Goal: Feedback & Contribution: Contribute content

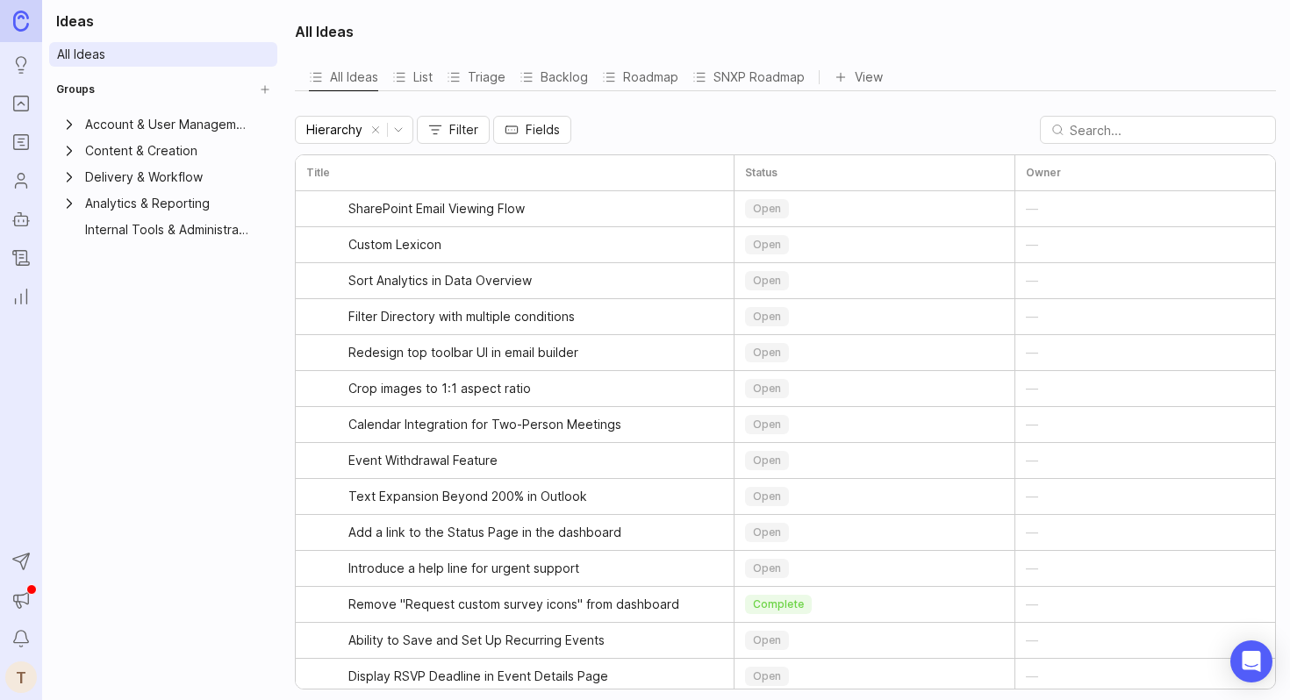
click at [20, 101] on icon "Portal" at bounding box center [20, 103] width 19 height 21
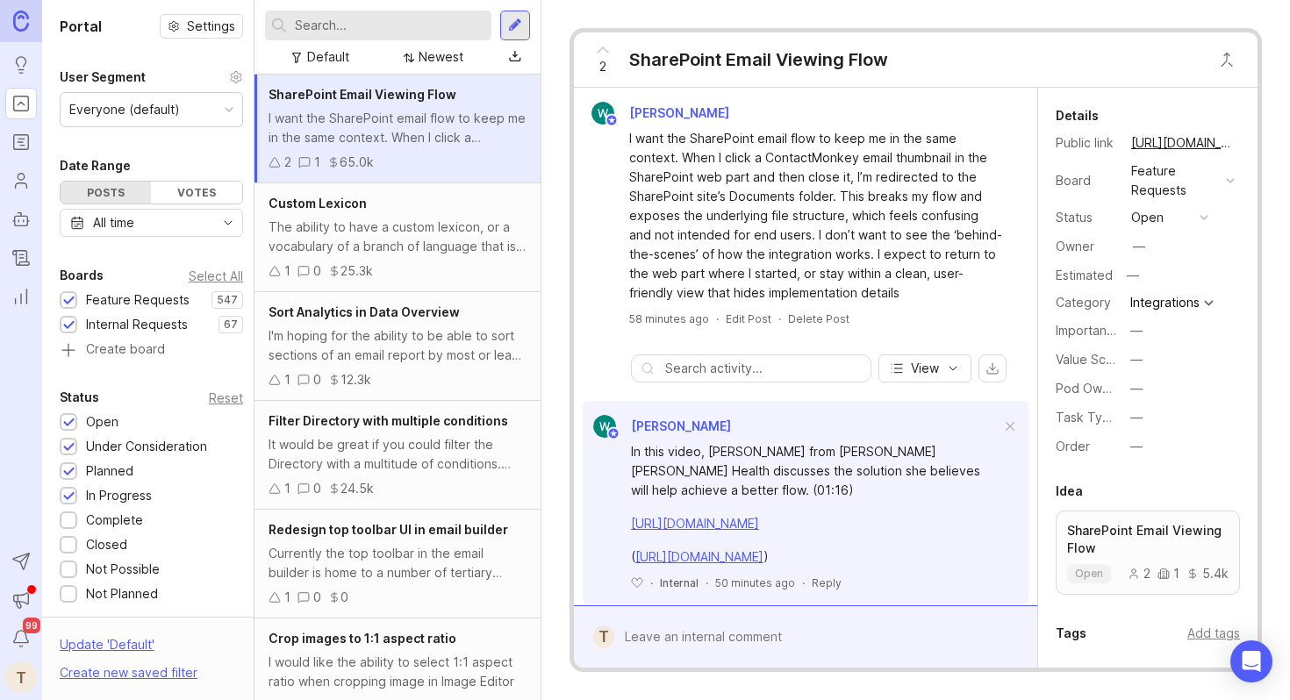
click at [516, 29] on div at bounding box center [515, 26] width 14 height 16
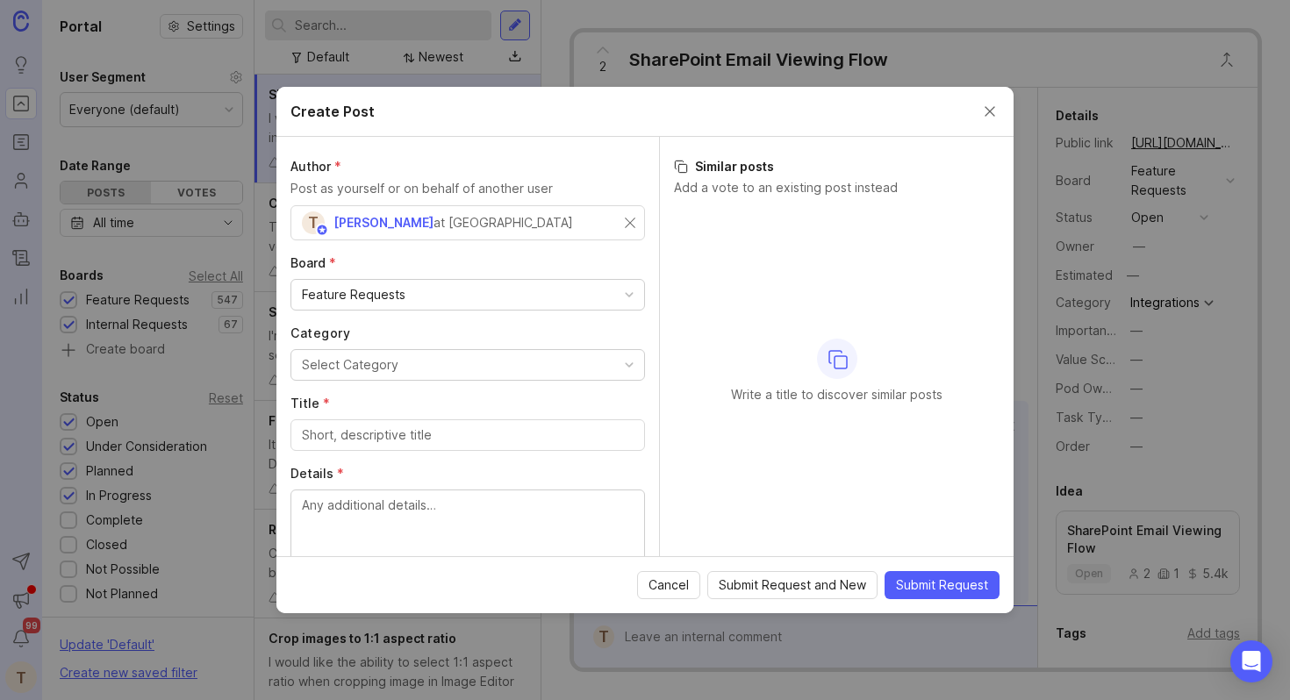
click at [471, 358] on button "Select Category" at bounding box center [468, 365] width 355 height 32
type input "send"
click at [422, 430] on input "Title *" at bounding box center [468, 435] width 332 height 19
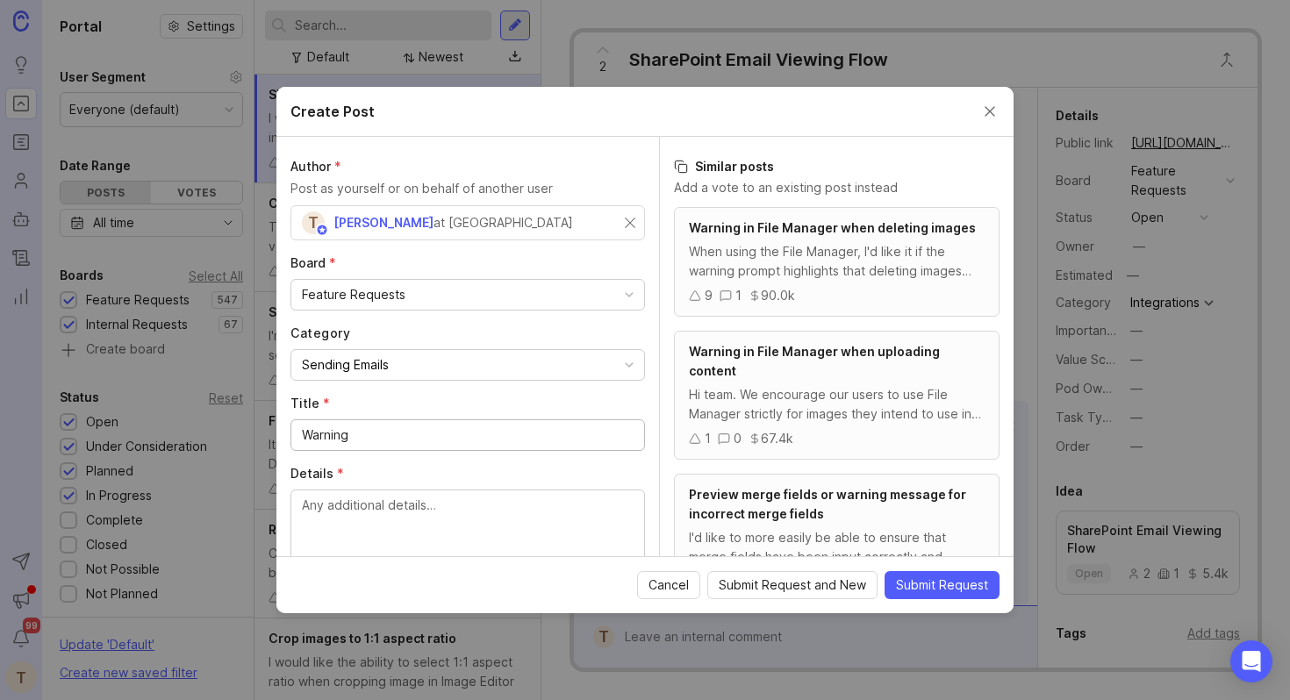
click at [399, 443] on input "Warning" at bounding box center [468, 435] width 332 height 19
paste input "Before Sending Duplicate Email"
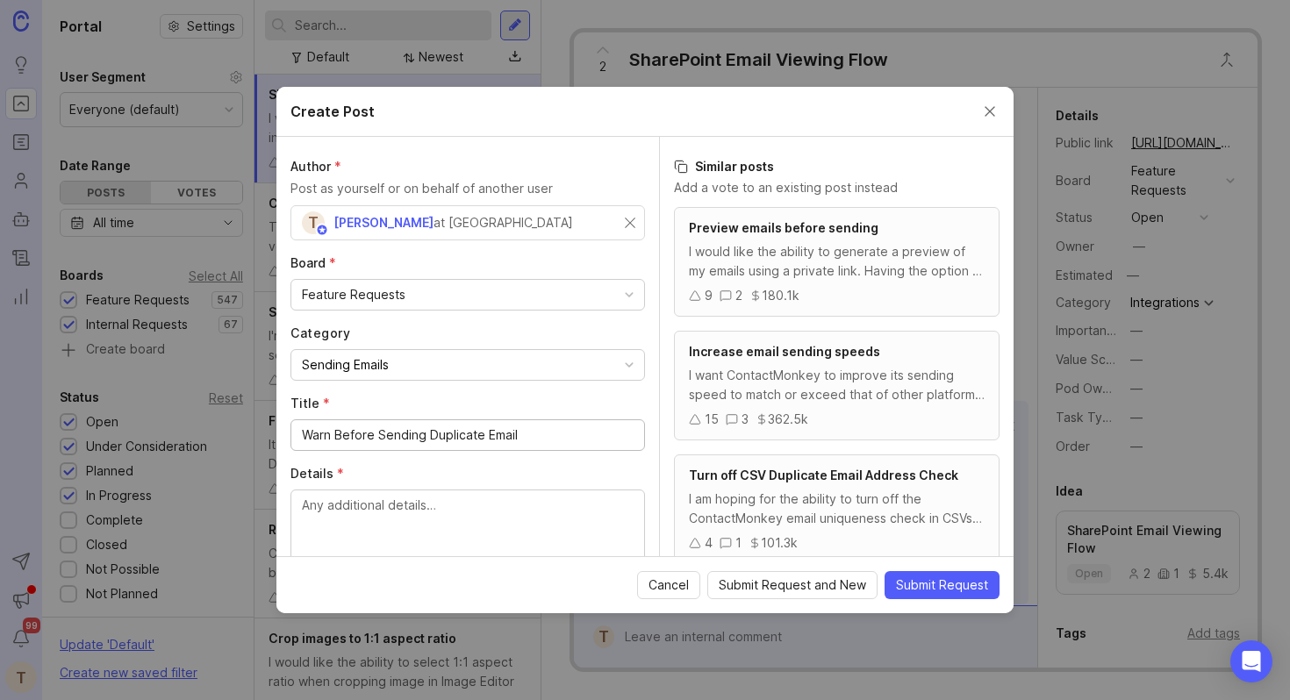
type input "Warn Before Sending Duplicate Email"
click at [536, 512] on textarea "Details *" at bounding box center [468, 525] width 332 height 58
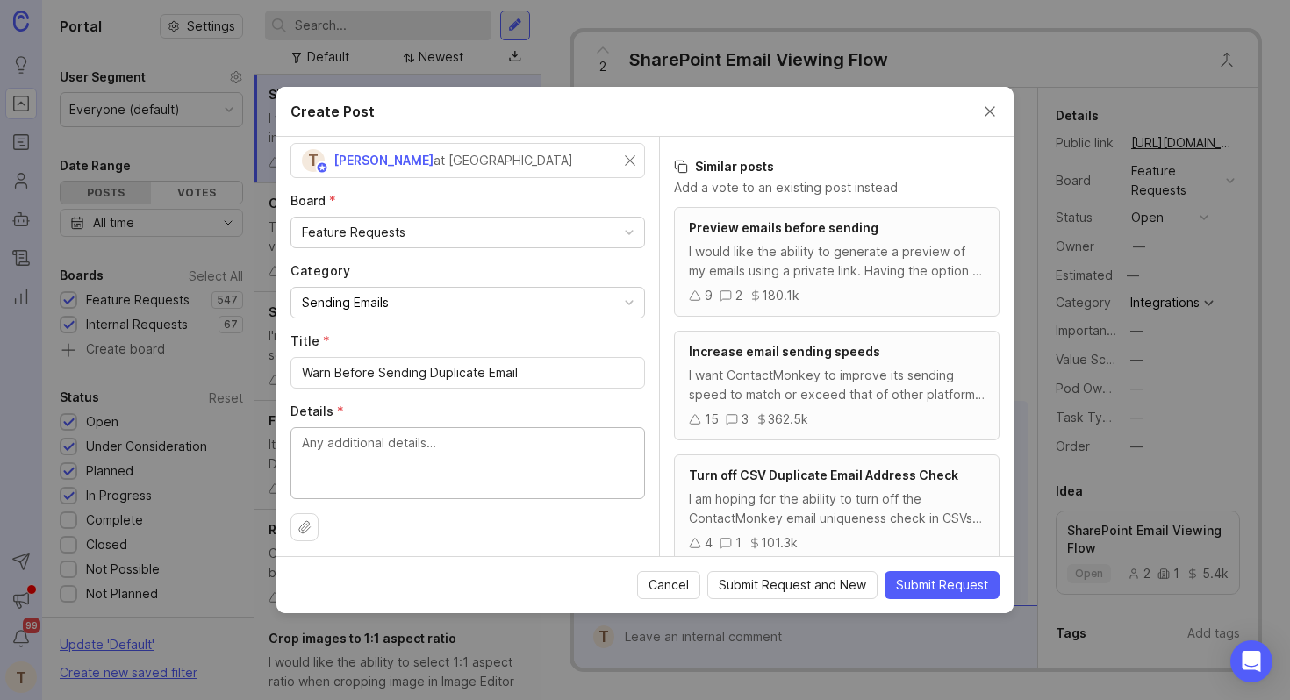
scroll to position [68, 0]
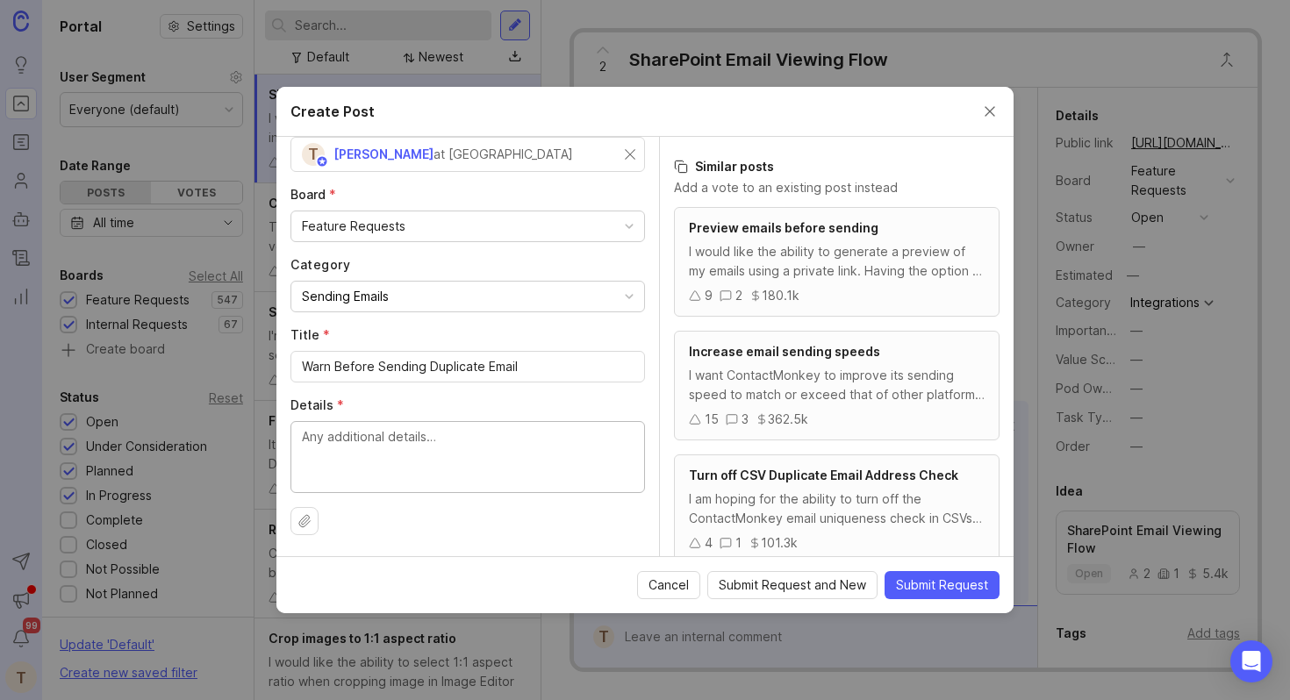
click at [420, 446] on textarea "Details *" at bounding box center [468, 456] width 332 height 58
paste textarea "I need a feature that automatically detects and warns me if I'm about to send a…"
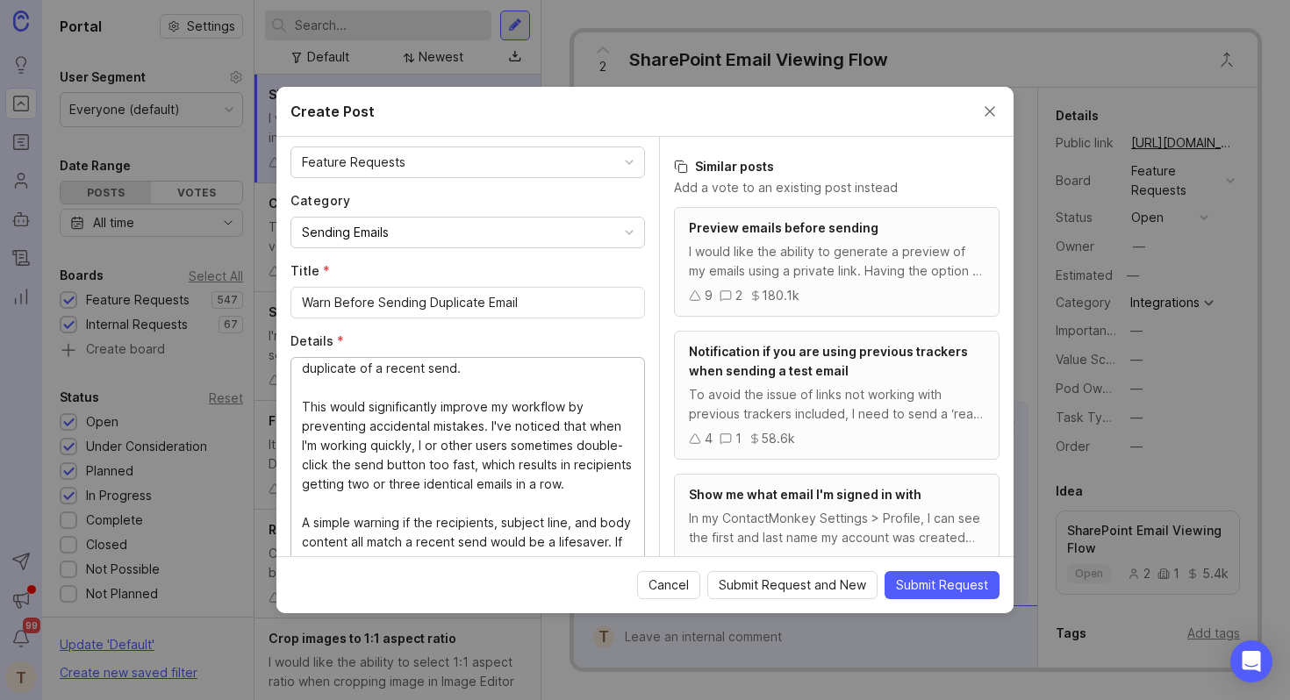
scroll to position [45, 0]
drag, startPoint x: 502, startPoint y: 445, endPoint x: 584, endPoint y: 427, distance: 83.7
click at [584, 427] on textarea "I need a feature that automatically detects and warns me if I'm about to send a…" at bounding box center [468, 459] width 332 height 193
click at [373, 444] on textarea "I need a feature that automatically detects and warns me if I'm about to send a…" at bounding box center [468, 459] width 332 height 193
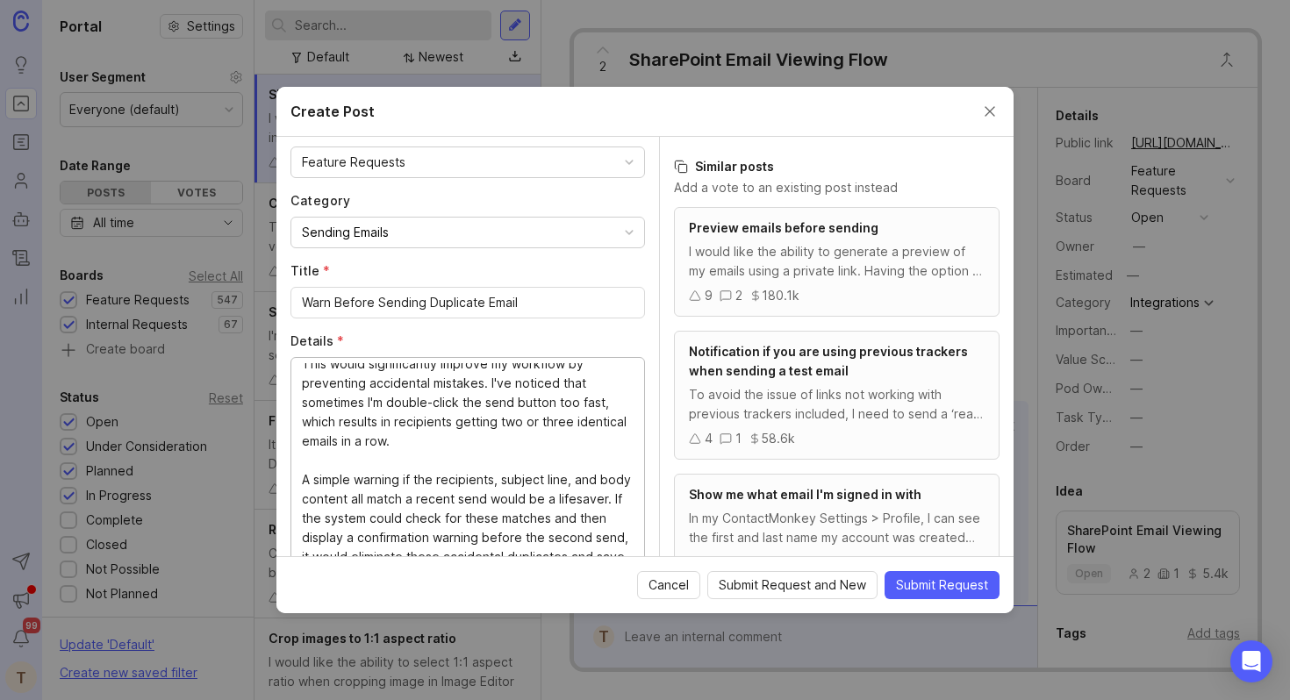
scroll to position [91, 0]
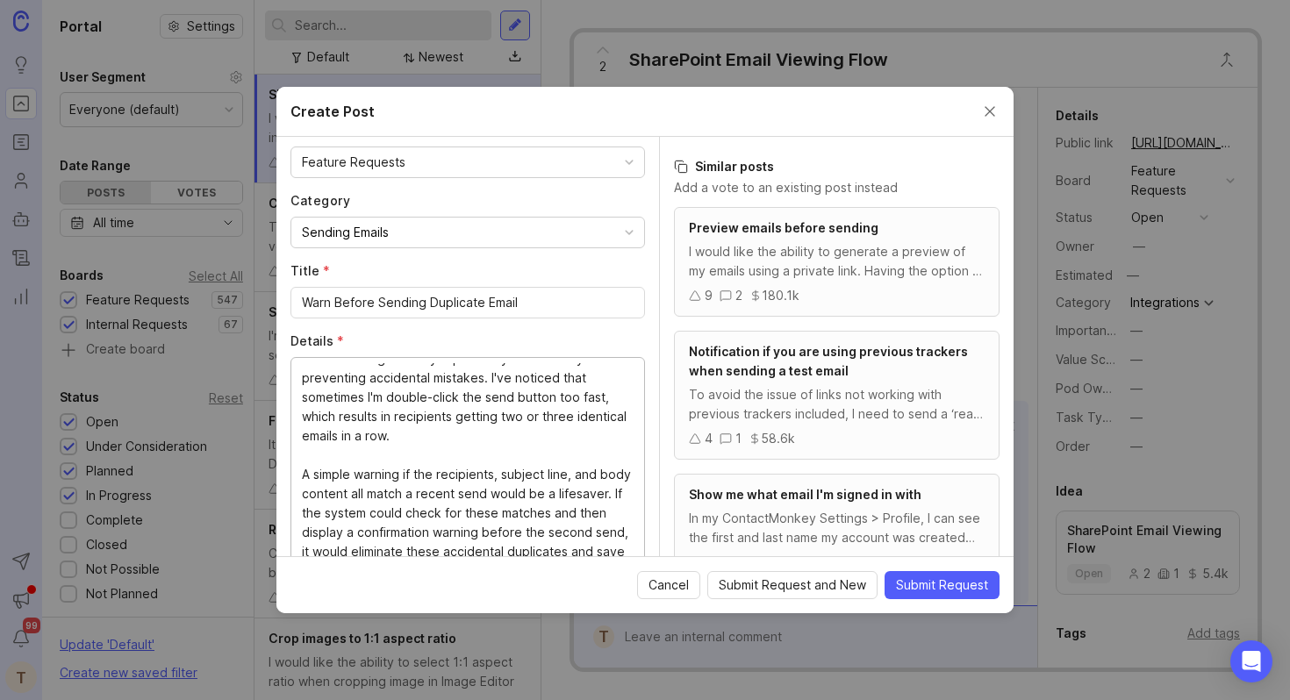
click at [382, 404] on textarea "I need a feature that automatically detects and warns me if I'm about to send a…" at bounding box center [468, 459] width 332 height 193
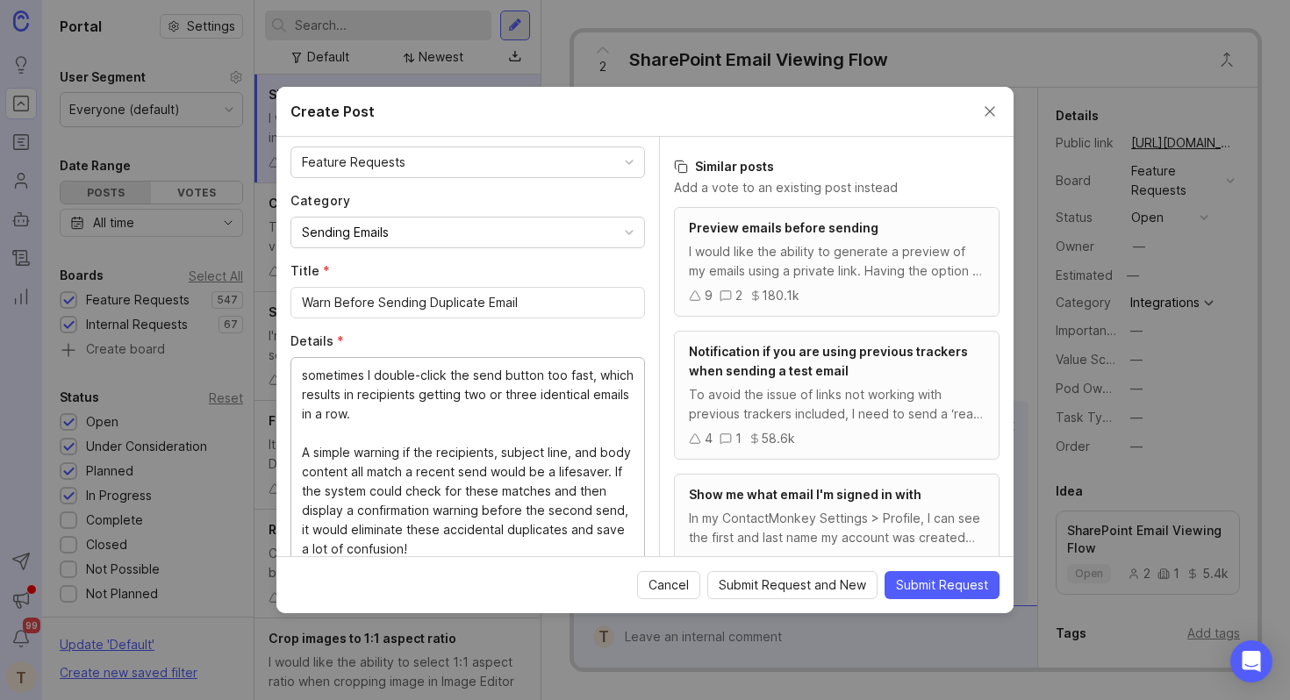
scroll to position [116, 0]
click at [506, 464] on textarea "I need a feature that automatically detects and warns me if I'm about to send a…" at bounding box center [468, 459] width 332 height 193
click at [339, 451] on textarea "I need a feature that automatically detects and warns me if I'm about to send a…" at bounding box center [468, 459] width 332 height 193
drag, startPoint x: 608, startPoint y: 469, endPoint x: 300, endPoint y: 443, distance: 309.1
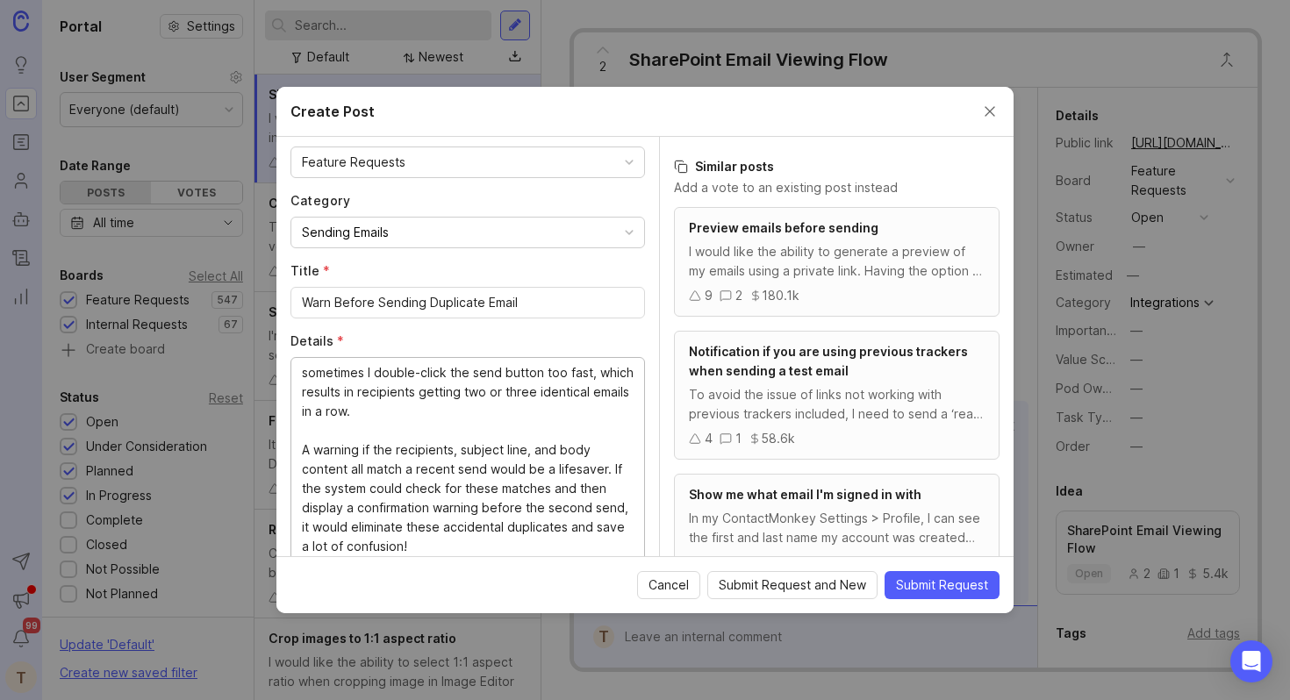
click at [300, 443] on div "I need a feature that automatically detects and warns me if I'm about to send a…" at bounding box center [468, 460] width 355 height 207
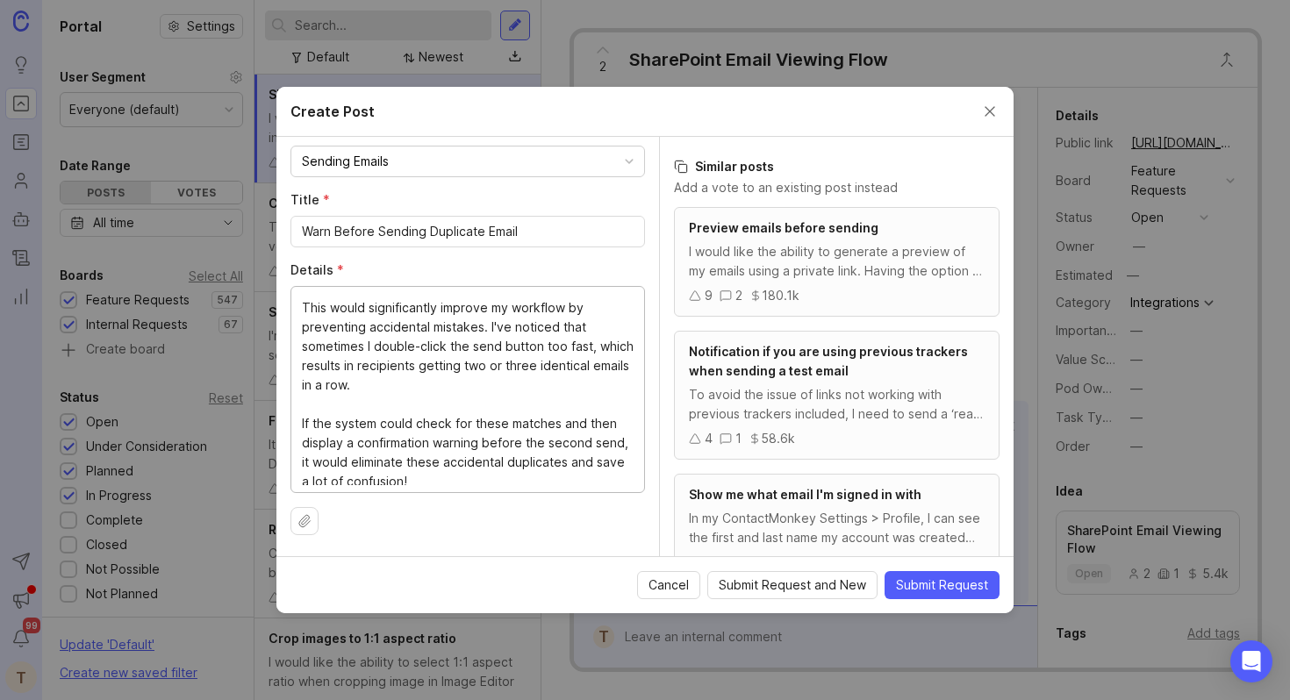
scroll to position [77, 0]
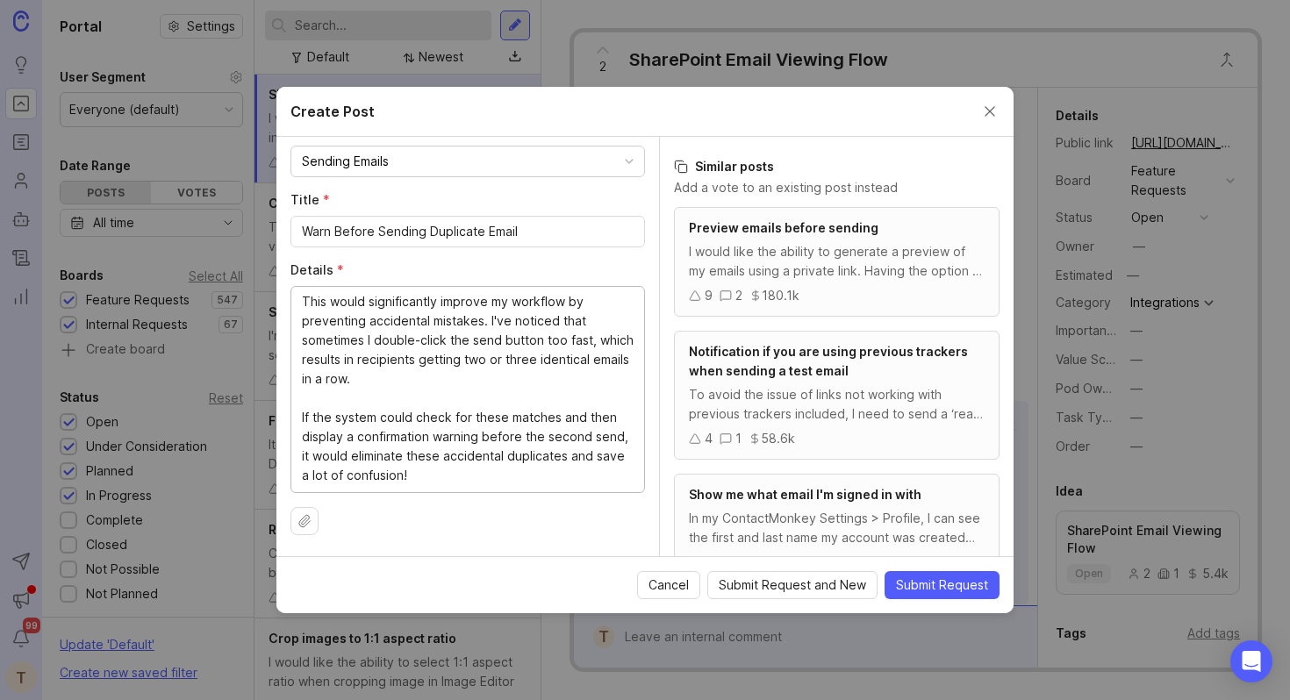
click at [442, 469] on textarea "I need a feature that automatically detects and warns me if I'm about to send a…" at bounding box center [468, 388] width 332 height 193
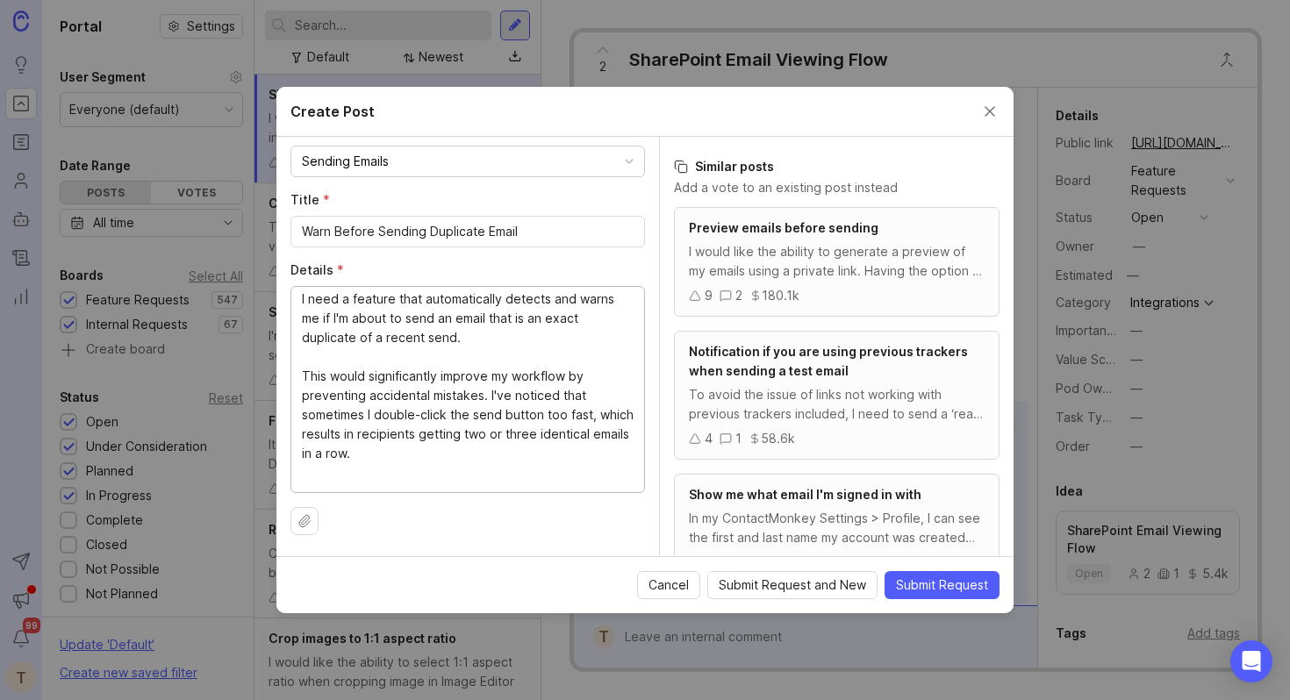
scroll to position [0, 0]
click at [414, 466] on textarea "I need a feature that automatically detects and warns me if I'm about to send a…" at bounding box center [468, 388] width 332 height 193
drag, startPoint x: 425, startPoint y: 454, endPoint x: 485, endPoint y: 406, distance: 77.5
click at [485, 406] on textarea "I need a feature that automatically detects and warns me if I'm about to send a…" at bounding box center [468, 388] width 332 height 193
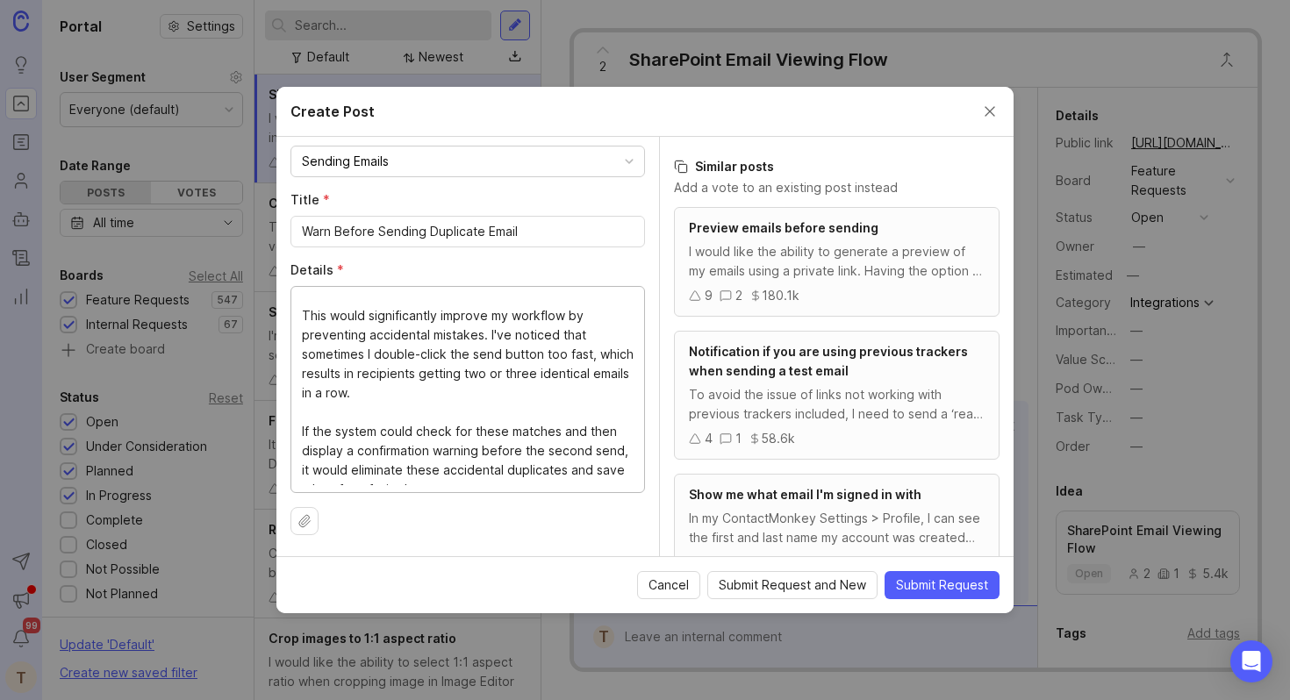
scroll to position [77, 0]
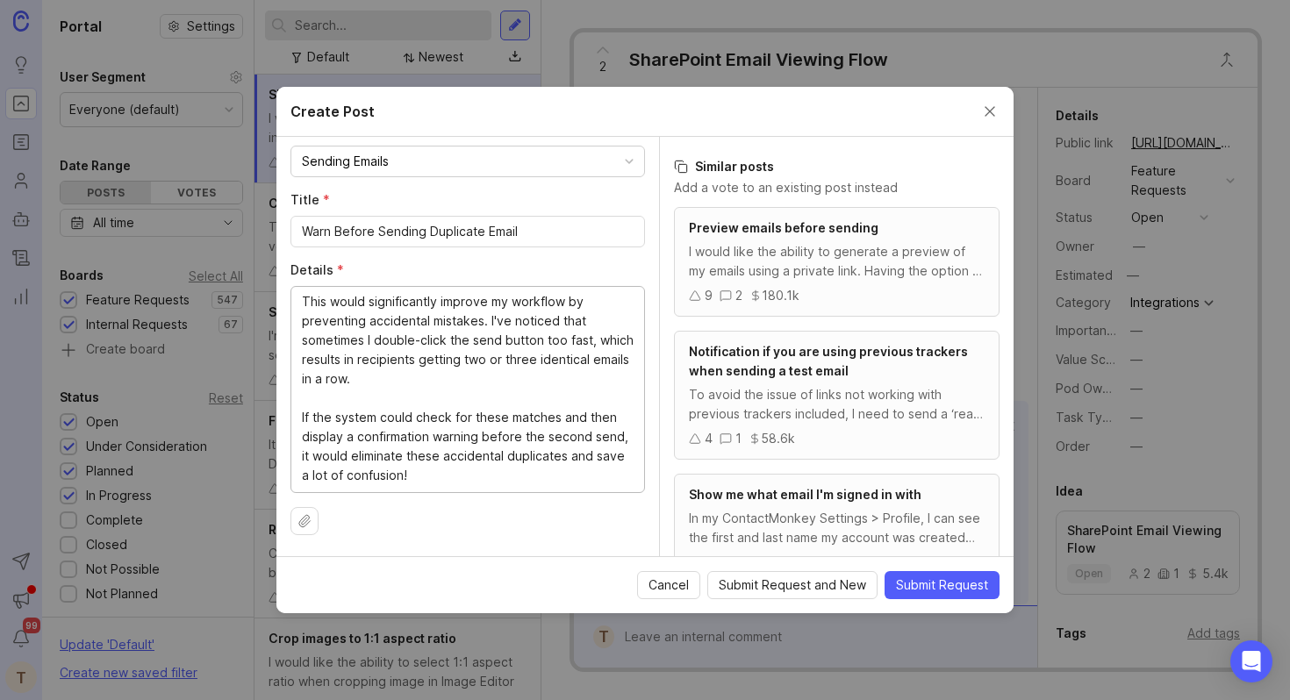
click at [562, 440] on textarea "I need a feature that automatically detects and warns me if I'm about to send a…" at bounding box center [468, 388] width 332 height 193
click at [559, 462] on textarea "I need a feature that automatically detects and warns me if I'm about to send a…" at bounding box center [468, 388] width 332 height 193
click at [527, 470] on textarea "I need a feature that automatically detects and warns me if I'm about to send a…" at bounding box center [468, 388] width 332 height 193
drag, startPoint x: 592, startPoint y: 458, endPoint x: 363, endPoint y: 455, distance: 229.1
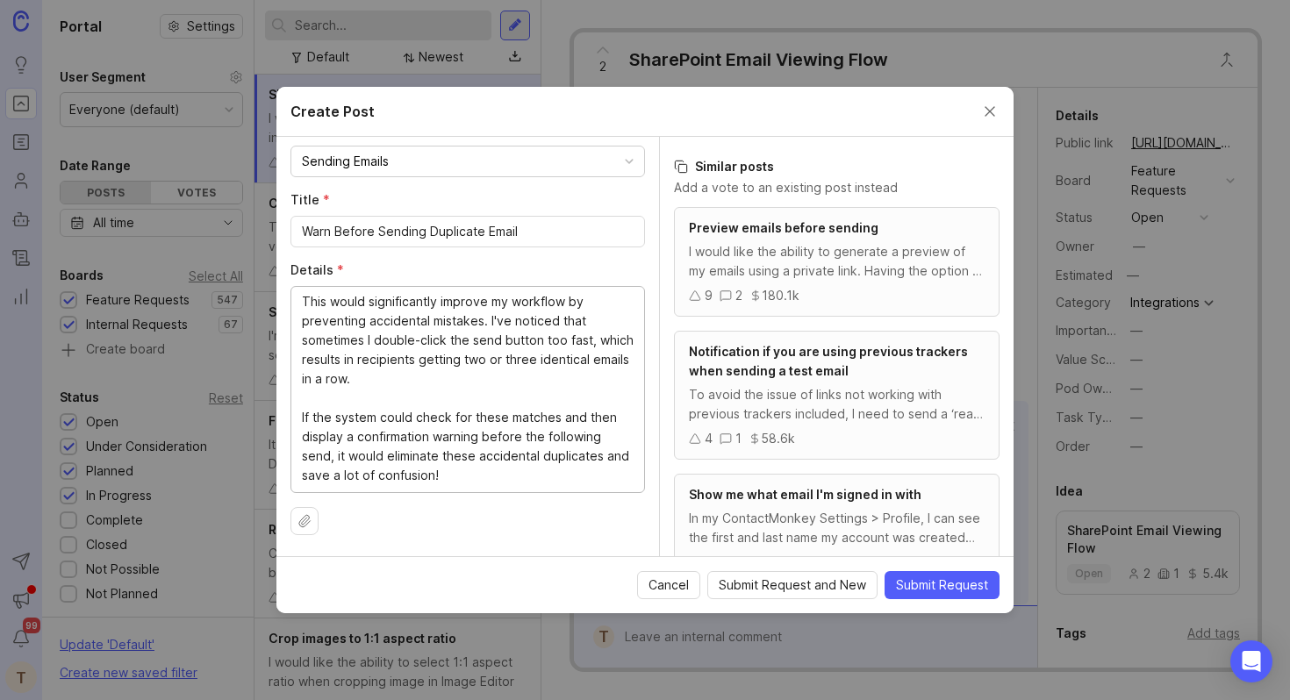
click at [363, 455] on textarea "I need a feature that automatically detects and warns me if I'm about to send a…" at bounding box center [468, 388] width 332 height 193
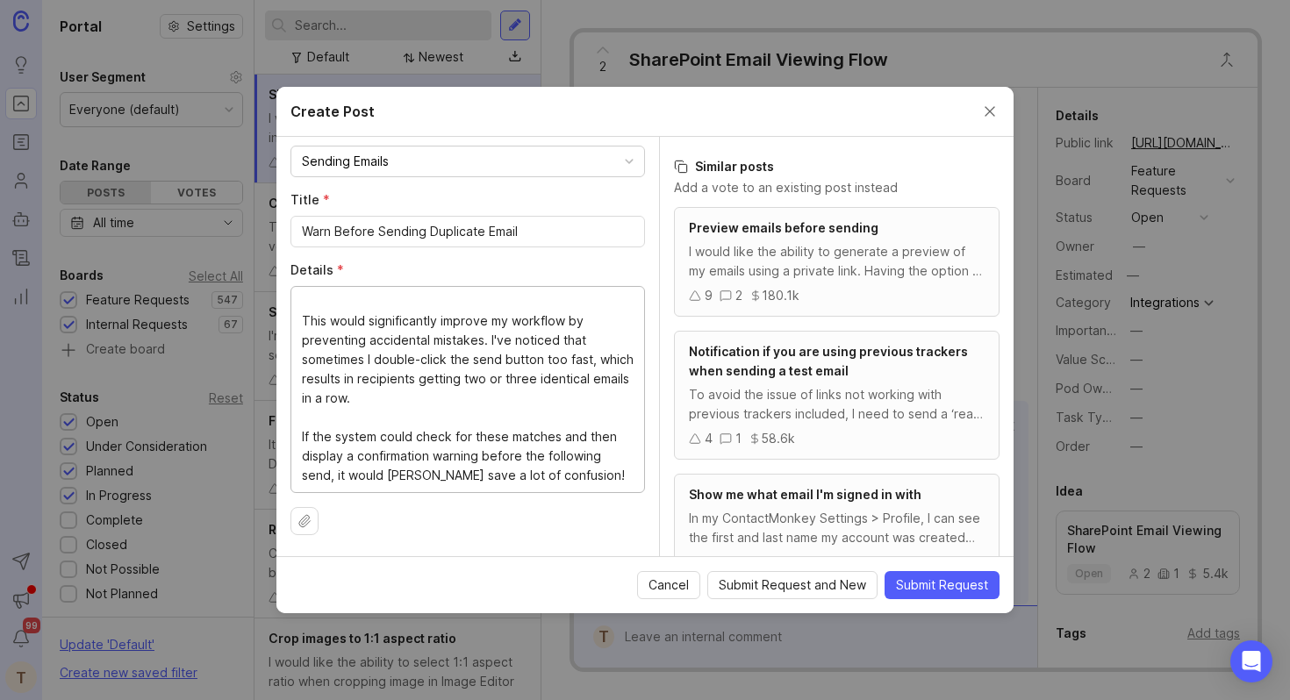
scroll to position [58, 0]
click at [482, 472] on textarea "I need a feature that automatically detects and warns me if I'm about to send a…" at bounding box center [468, 388] width 332 height 193
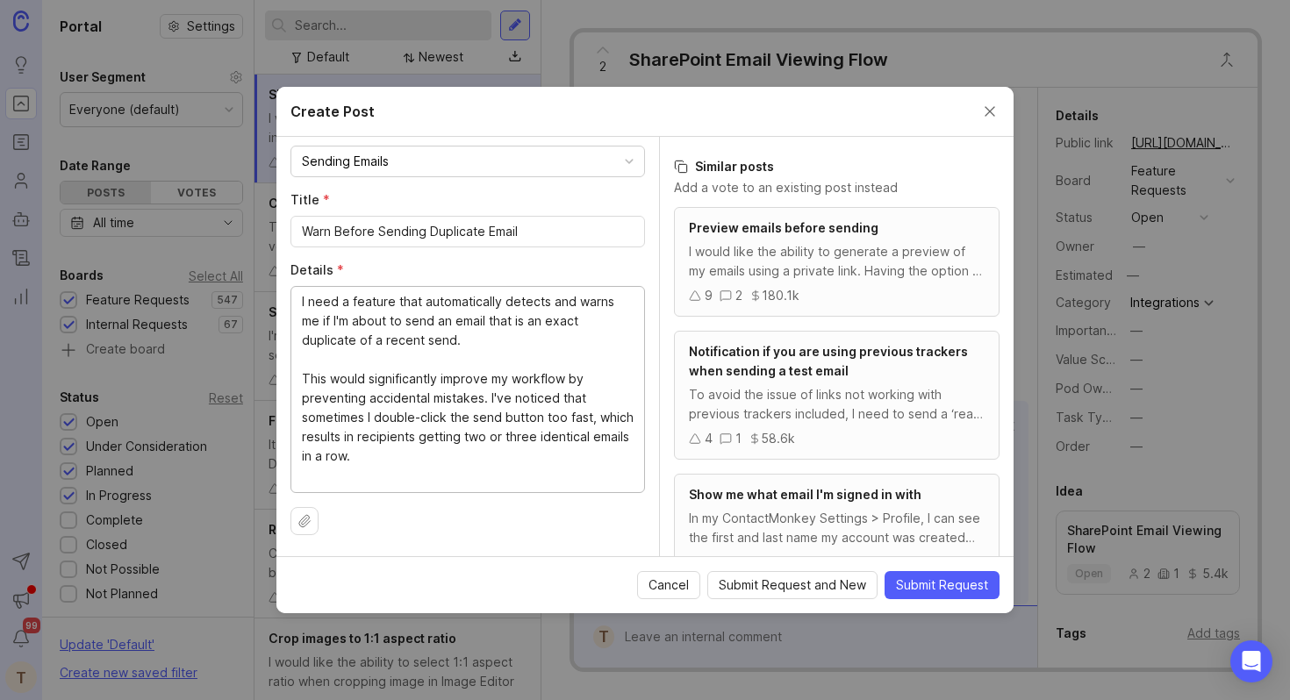
scroll to position [0, 0]
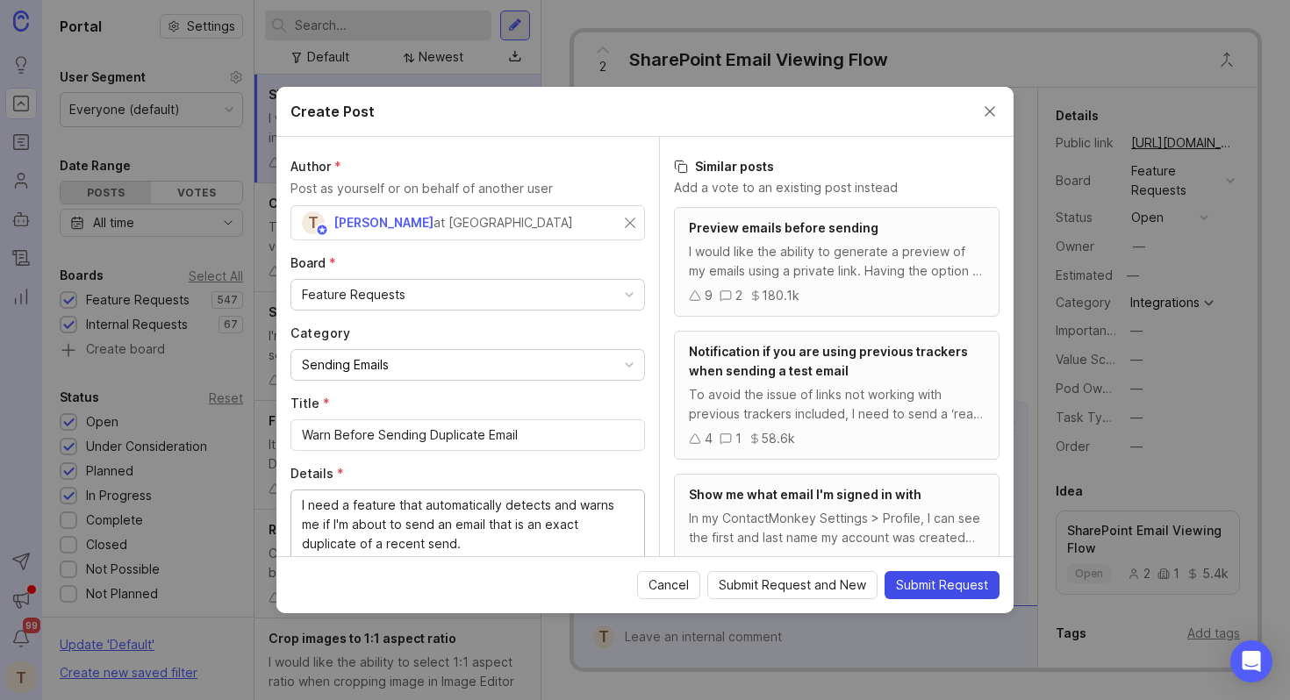
type textarea "I need a feature that automatically detects and warns me if I'm about to send a…"
click at [951, 592] on span "Submit Request" at bounding box center [942, 586] width 92 height 18
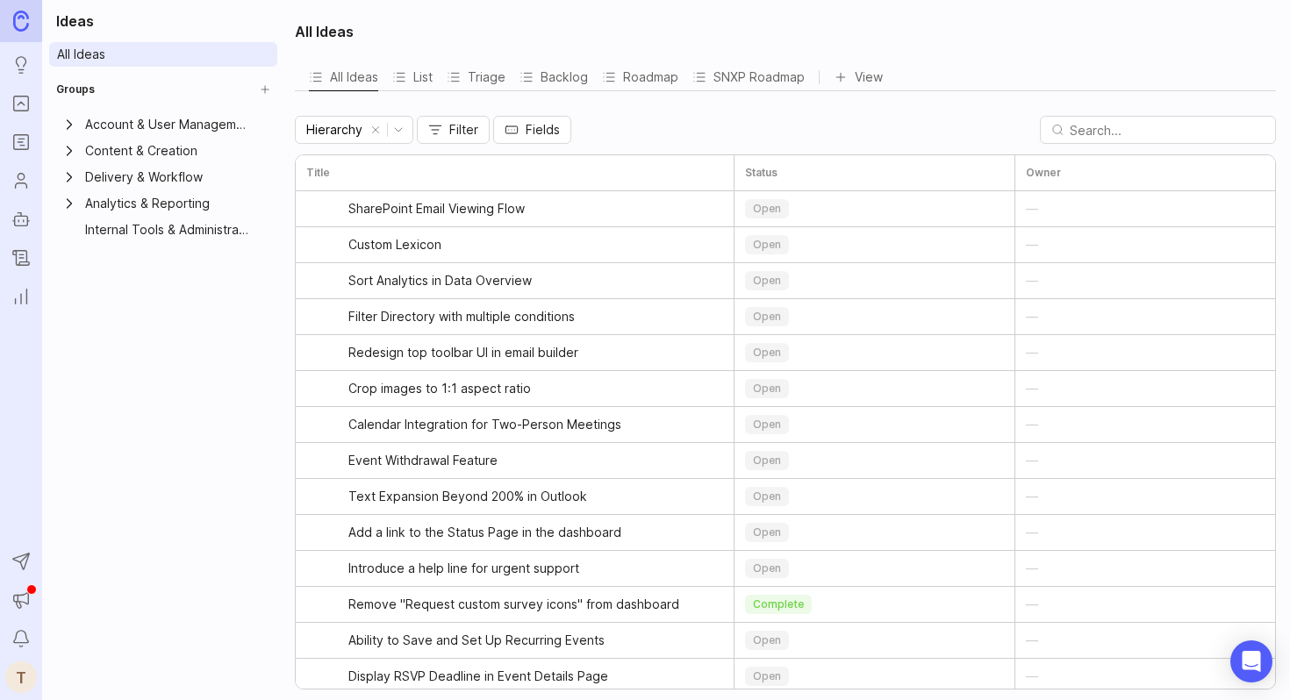
click at [25, 109] on icon "Portal" at bounding box center [20, 103] width 19 height 21
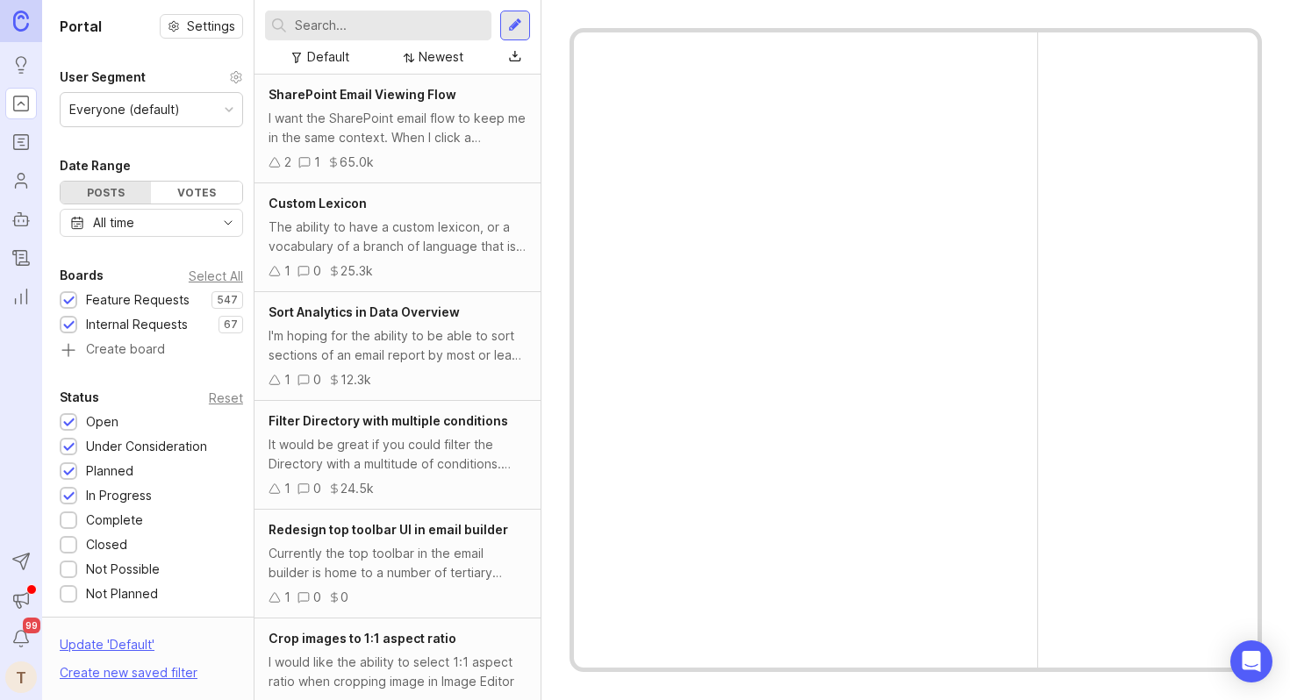
click at [354, 26] on input "text" at bounding box center [390, 25] width 190 height 19
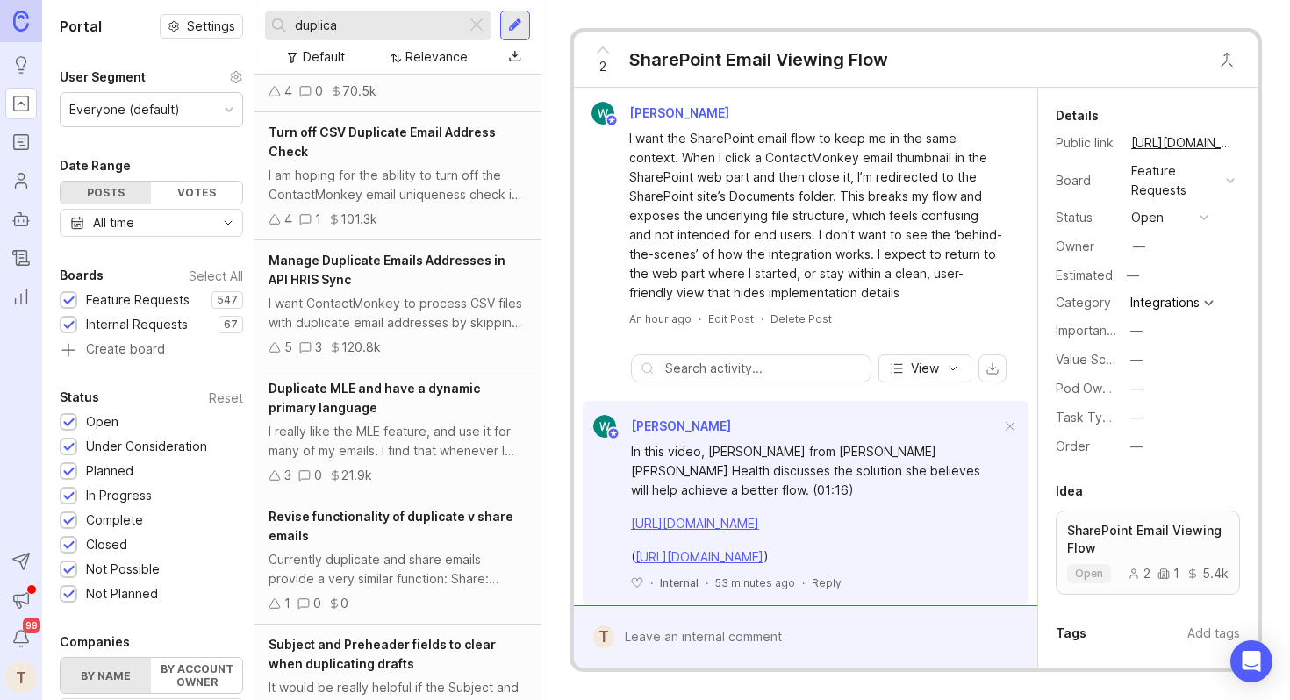
scroll to position [233, 0]
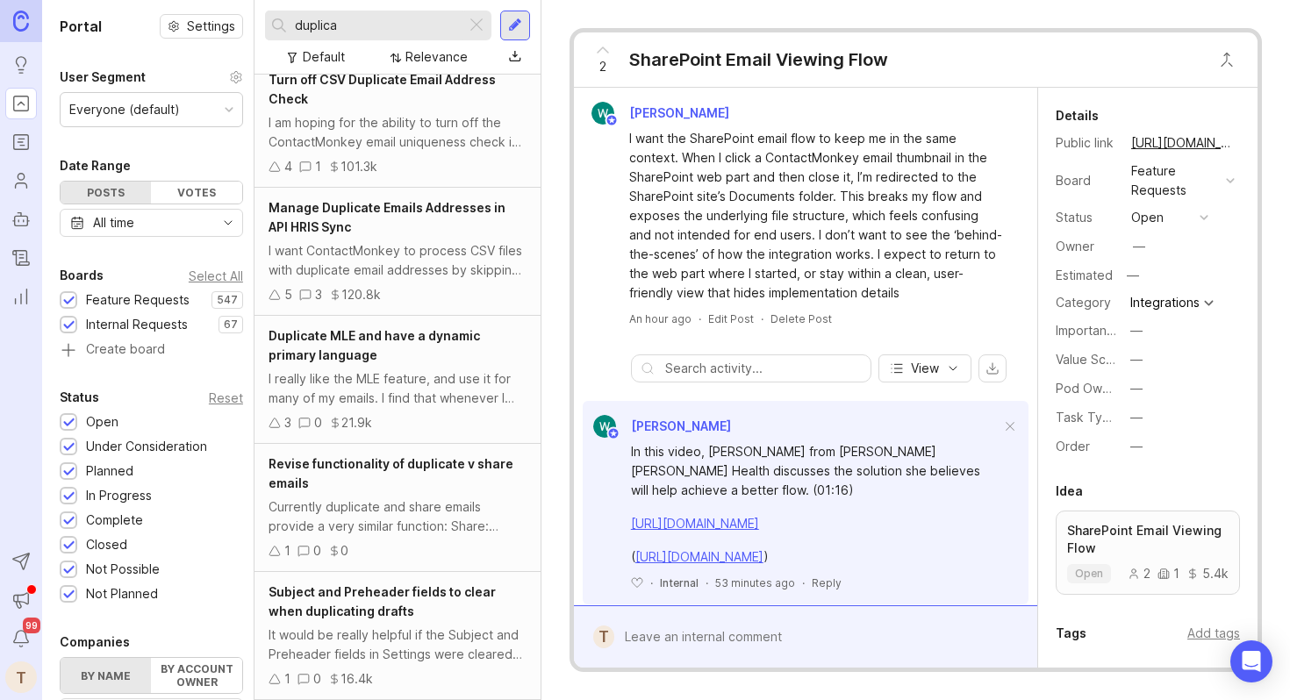
type input "duplica"
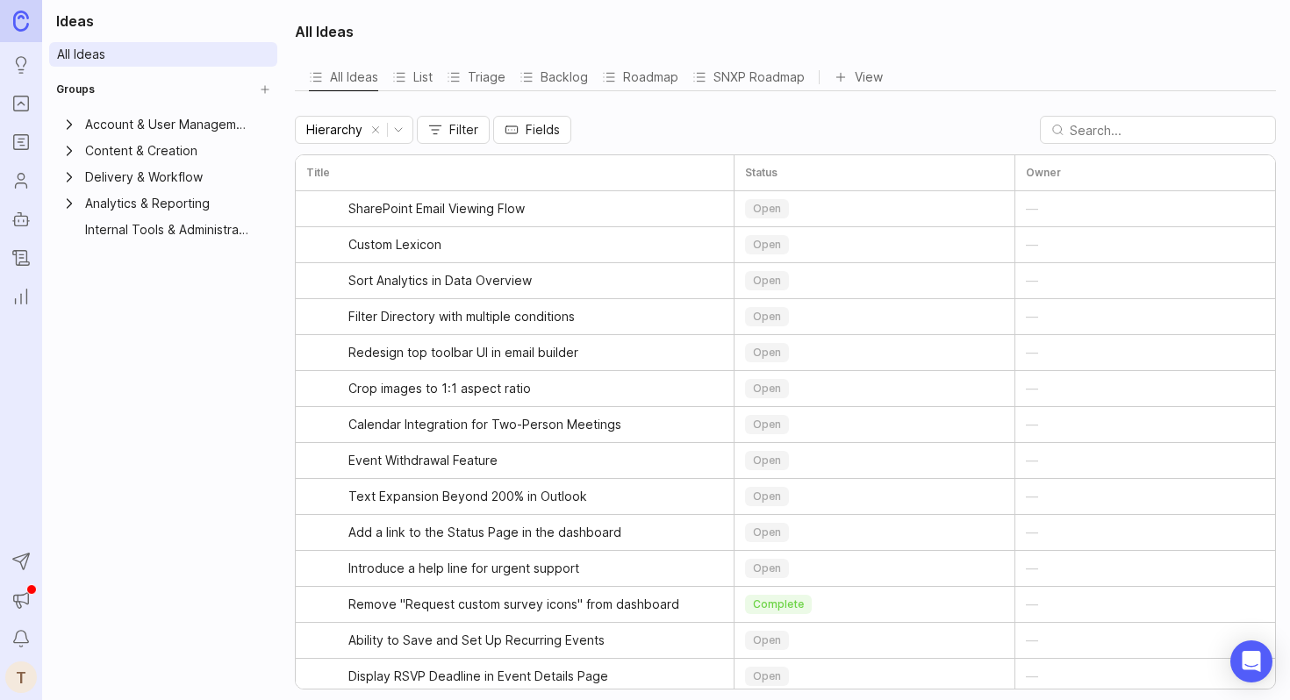
click at [14, 118] on link "Portal" at bounding box center [21, 104] width 32 height 32
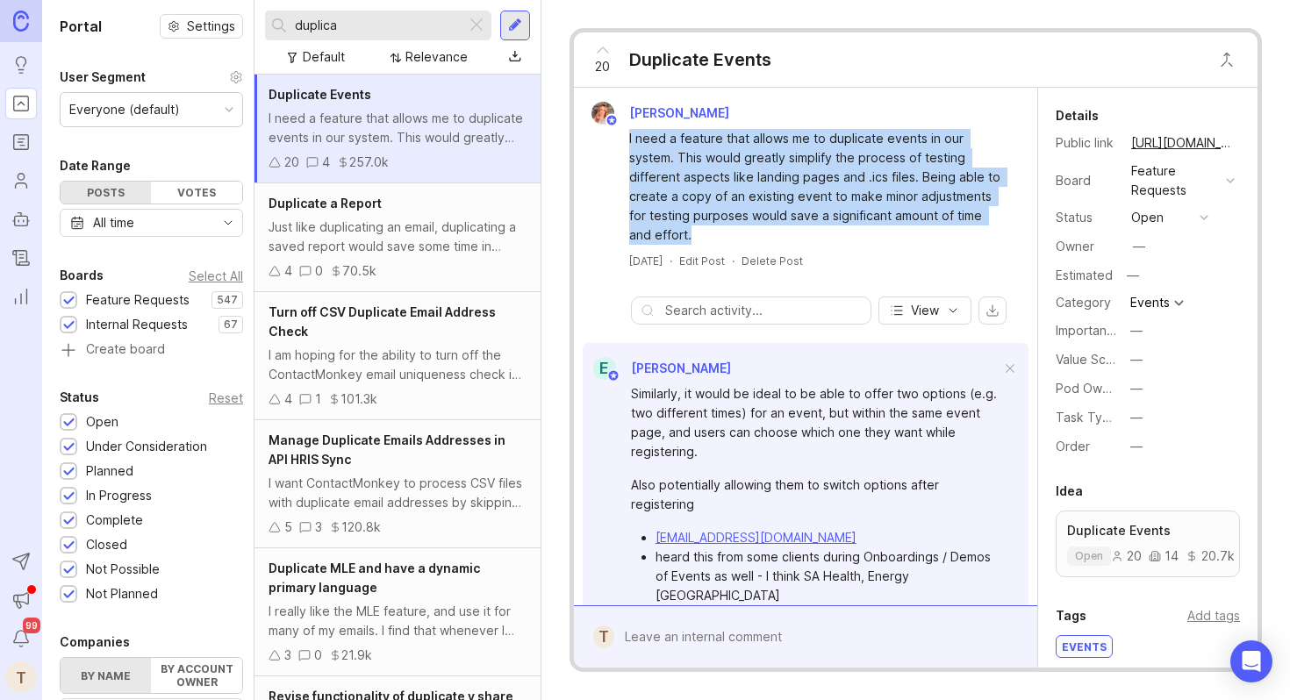
drag, startPoint x: 756, startPoint y: 236, endPoint x: 623, endPoint y: 133, distance: 167.7
click at [623, 133] on div "I need a feature that allows me to duplicate events in our system. This would g…" at bounding box center [805, 185] width 449 height 120
copy div "I need a feature that allows me to duplicate events in our system. This would g…"
